Goal: Information Seeking & Learning: Learn about a topic

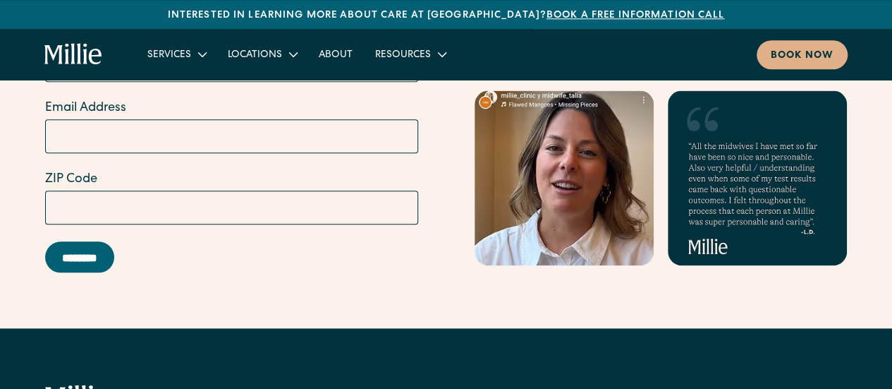
scroll to position [6343, 0]
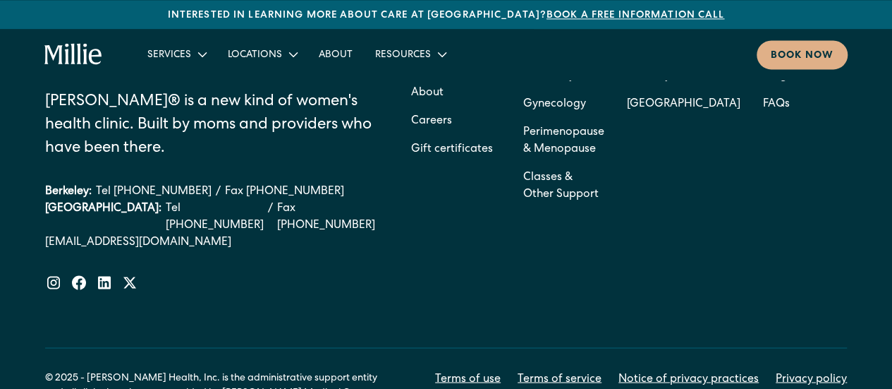
click at [776, 370] on link "Privacy policy" at bounding box center [811, 378] width 71 height 17
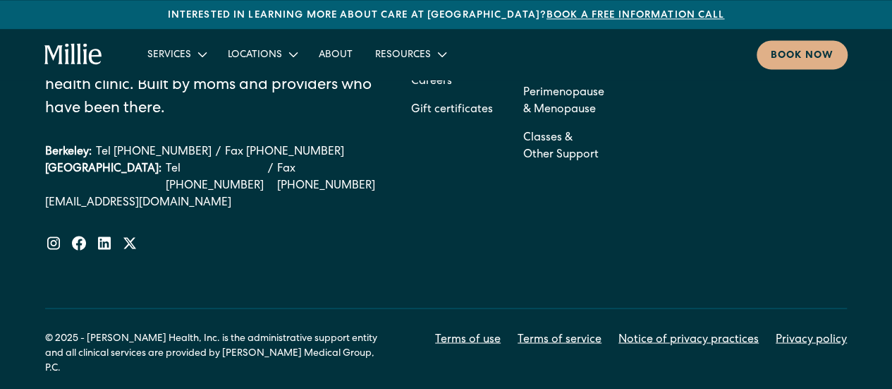
scroll to position [6379, 0]
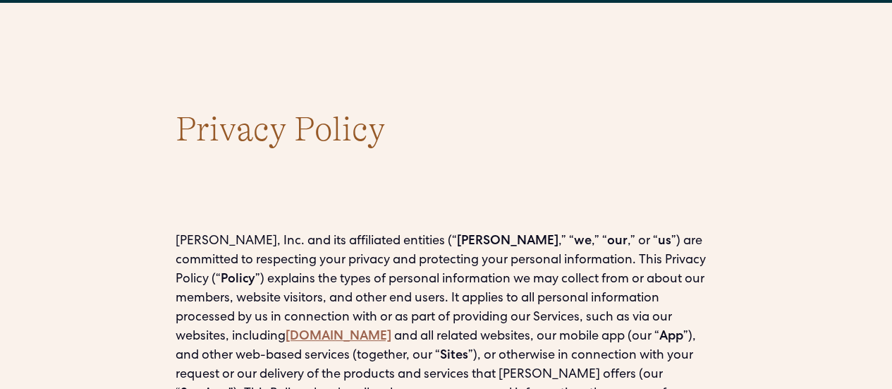
scroll to position [71, 0]
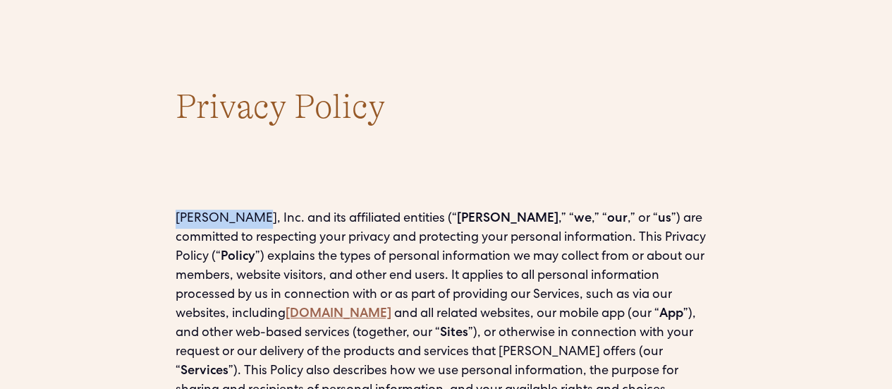
drag, startPoint x: 233, startPoint y: 217, endPoint x: 174, endPoint y: 218, distance: 60.0
